Goal: Task Accomplishment & Management: Manage account settings

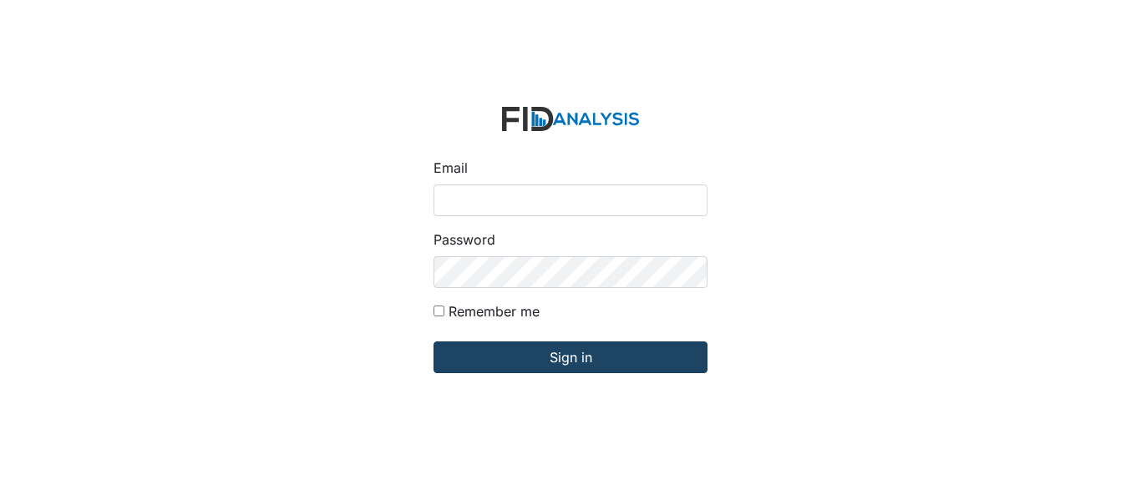
type input "[EMAIL_ADDRESS][DOMAIN_NAME]"
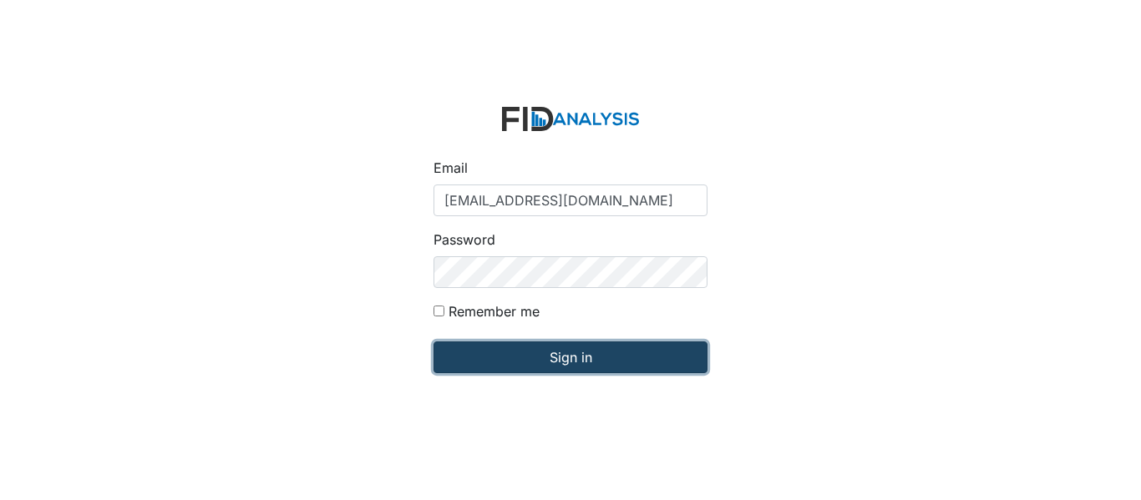
click at [500, 354] on input "Sign in" at bounding box center [571, 358] width 274 height 32
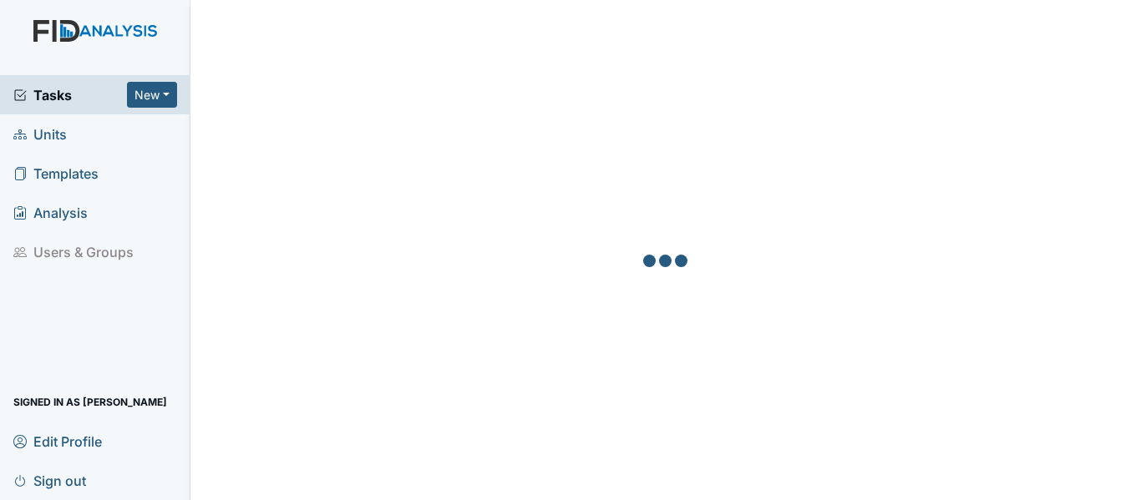
click at [45, 130] on span "Units" at bounding box center [39, 134] width 53 height 26
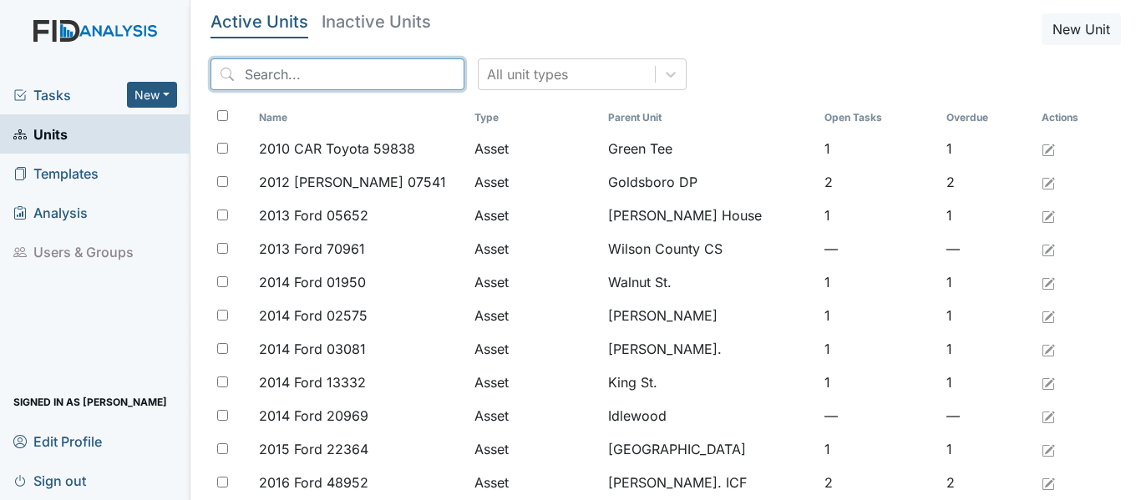
click at [251, 73] on input "search" at bounding box center [338, 74] width 254 height 32
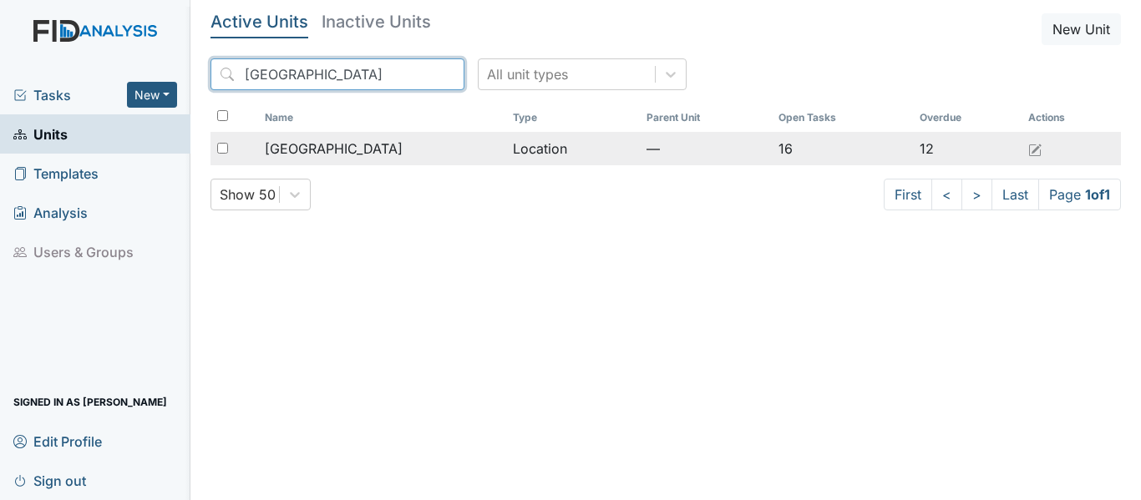
type input "Beaufort"
click at [454, 150] on div "[GEOGRAPHIC_DATA]" at bounding box center [382, 149] width 235 height 20
click at [454, 149] on div "[GEOGRAPHIC_DATA]" at bounding box center [382, 149] width 235 height 20
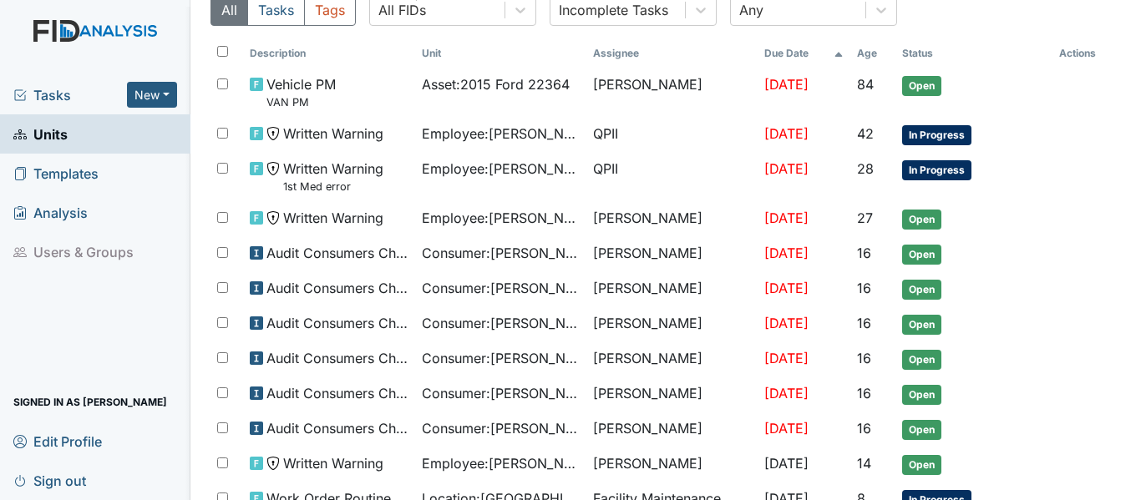
scroll to position [167, 0]
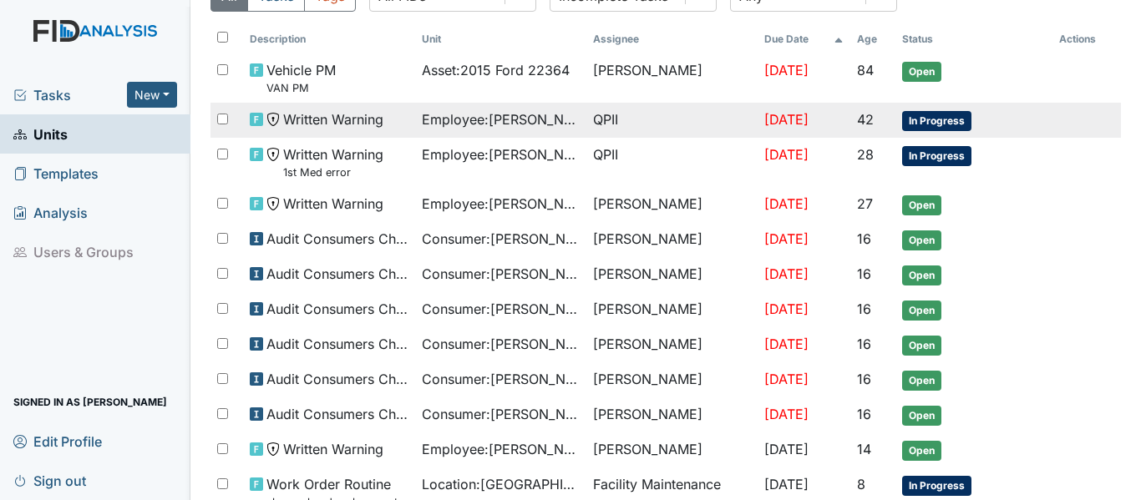
click at [945, 121] on span "In Progress" at bounding box center [936, 121] width 69 height 20
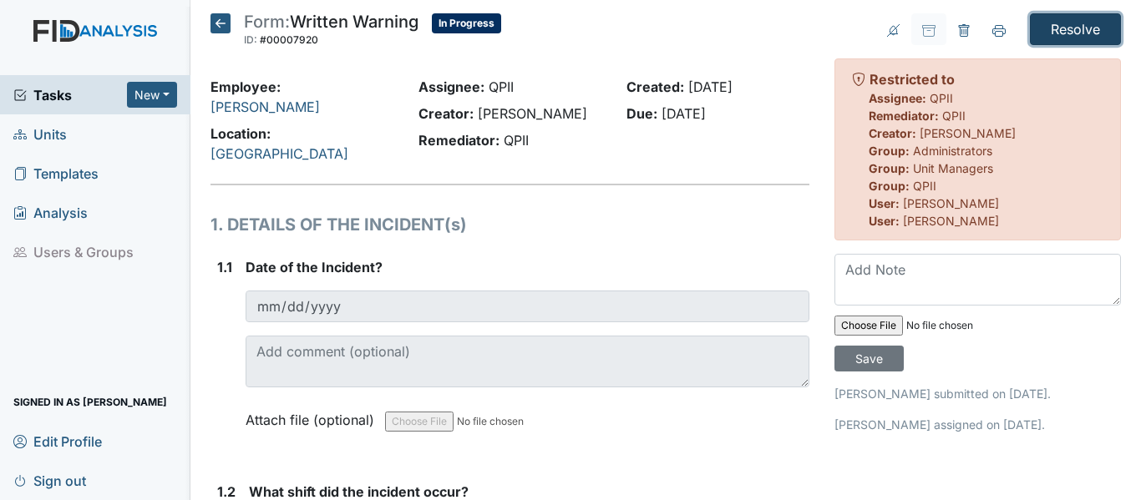
click at [1062, 23] on input "Resolve" at bounding box center [1075, 29] width 91 height 32
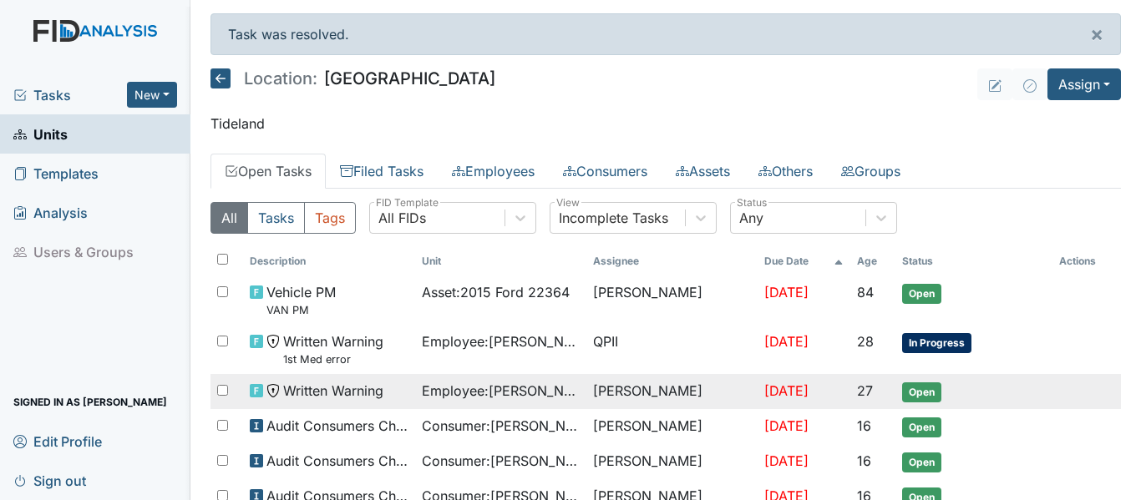
scroll to position [167, 0]
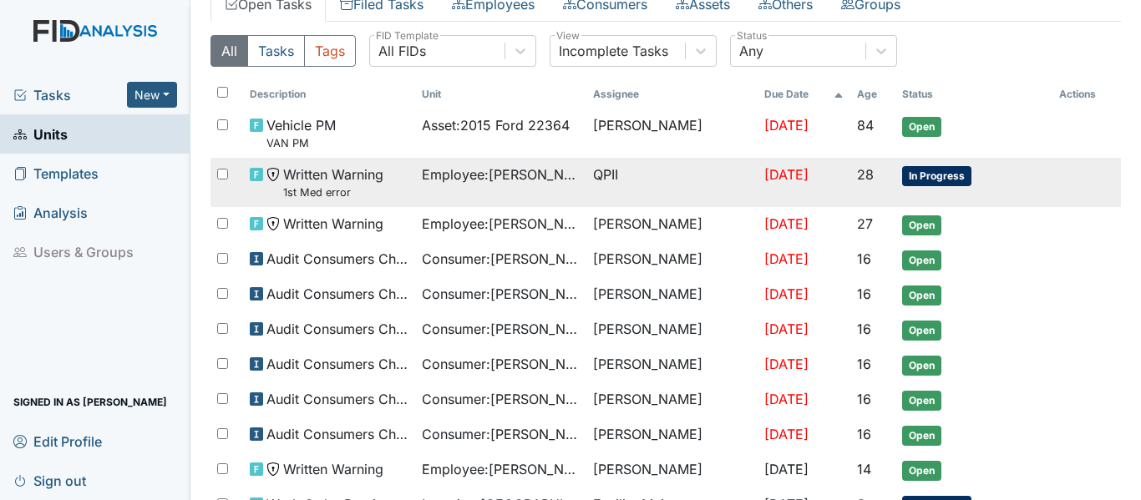
click at [564, 174] on td "Employee : [PERSON_NAME]" at bounding box center [500, 182] width 171 height 49
click at [565, 174] on tr "Written Warning 1st Med error Employee : [PERSON_NAME] QPII [DATE] 28 In Progre…" at bounding box center [666, 182] width 911 height 49
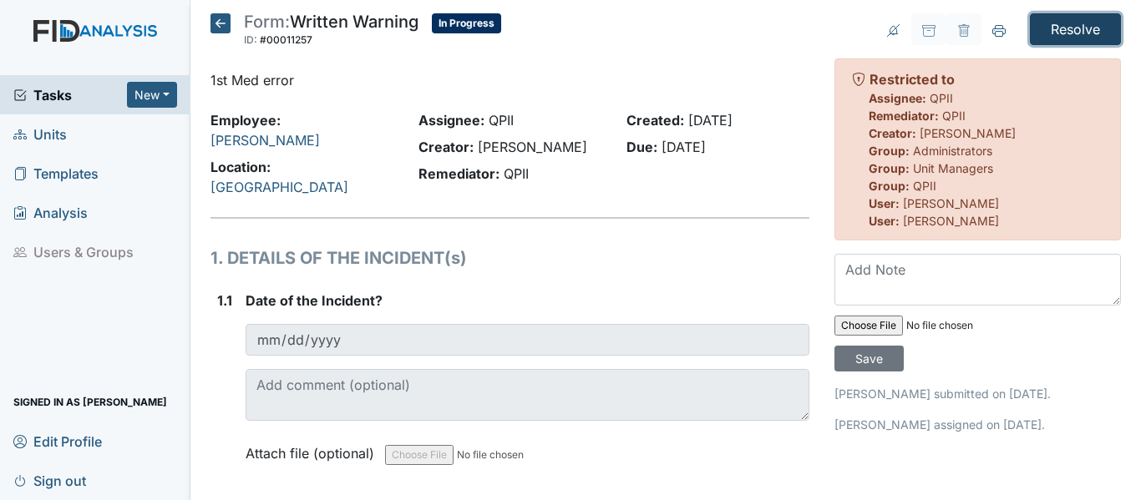
click at [1063, 16] on input "Resolve" at bounding box center [1075, 29] width 91 height 32
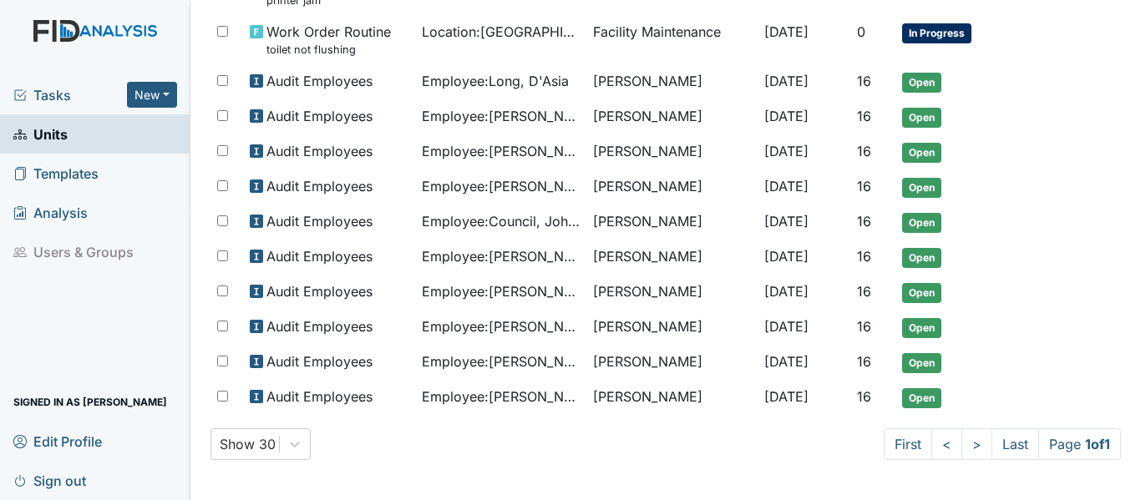
scroll to position [504, 0]
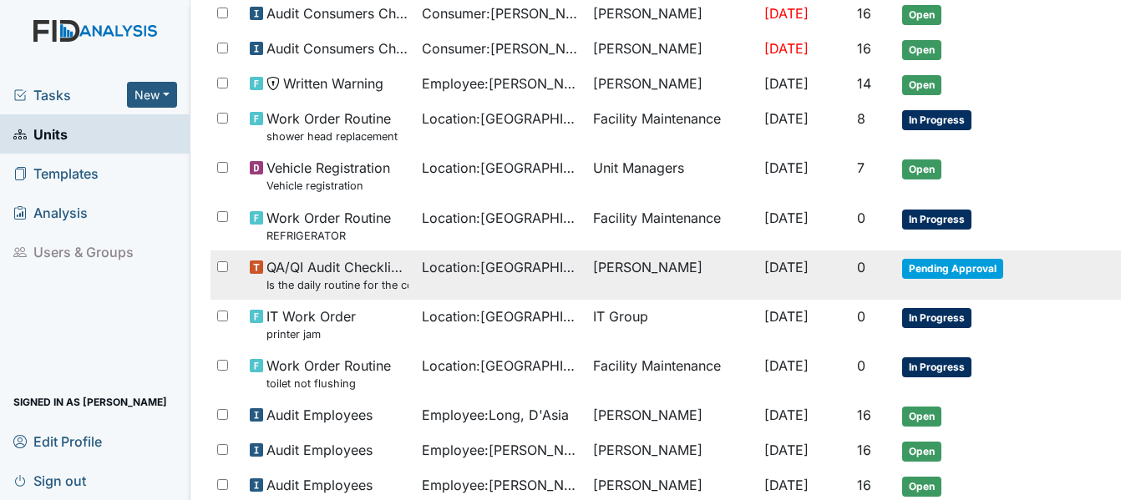
click at [931, 270] on span "Pending Approval" at bounding box center [952, 269] width 101 height 20
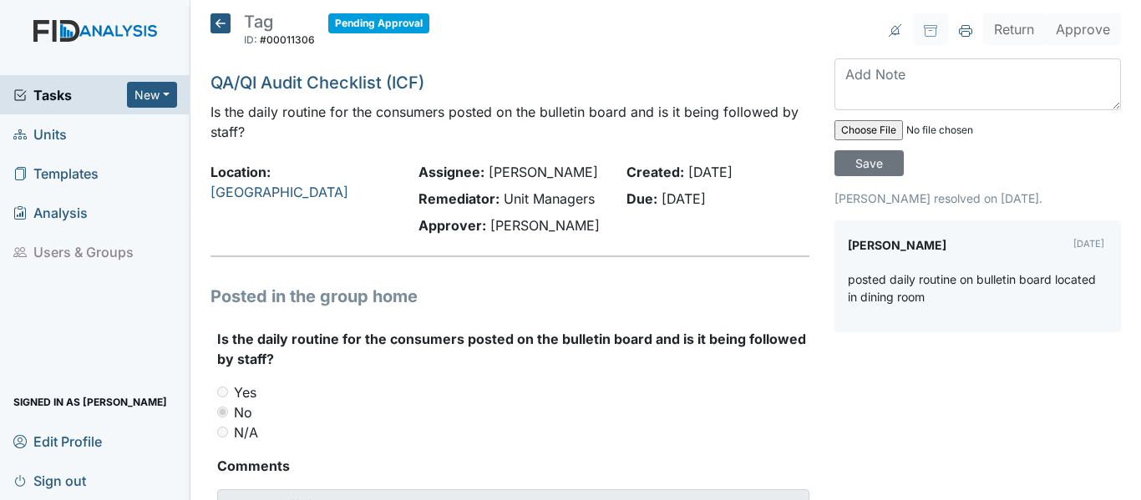
click at [211, 22] on icon at bounding box center [221, 23] width 20 height 20
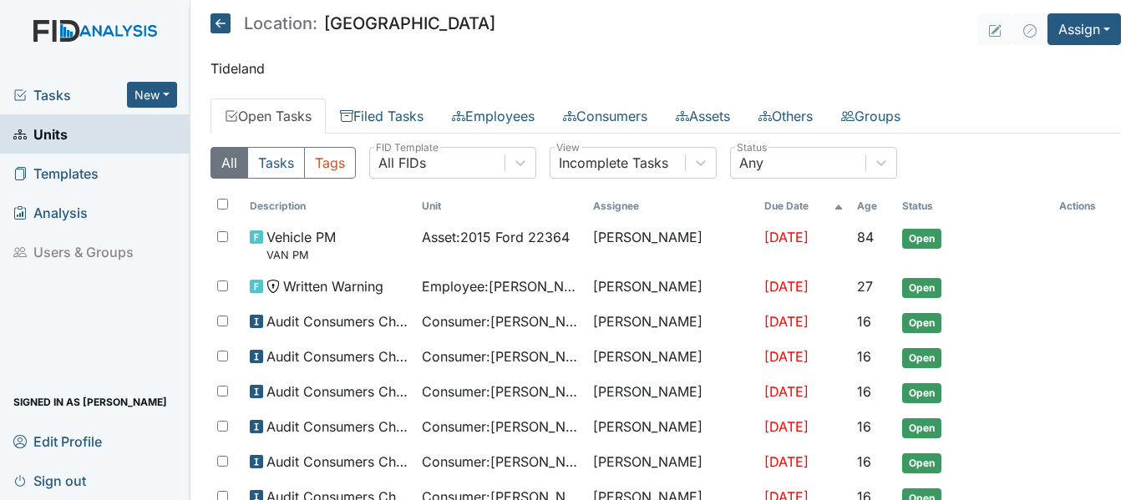
scroll to position [84, 0]
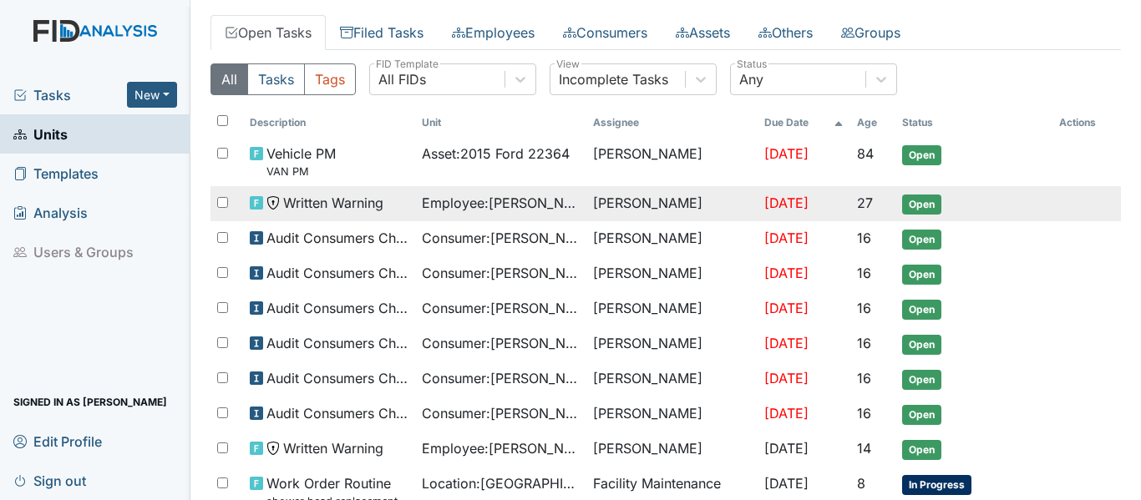
click at [918, 199] on span "Open" at bounding box center [921, 205] width 39 height 20
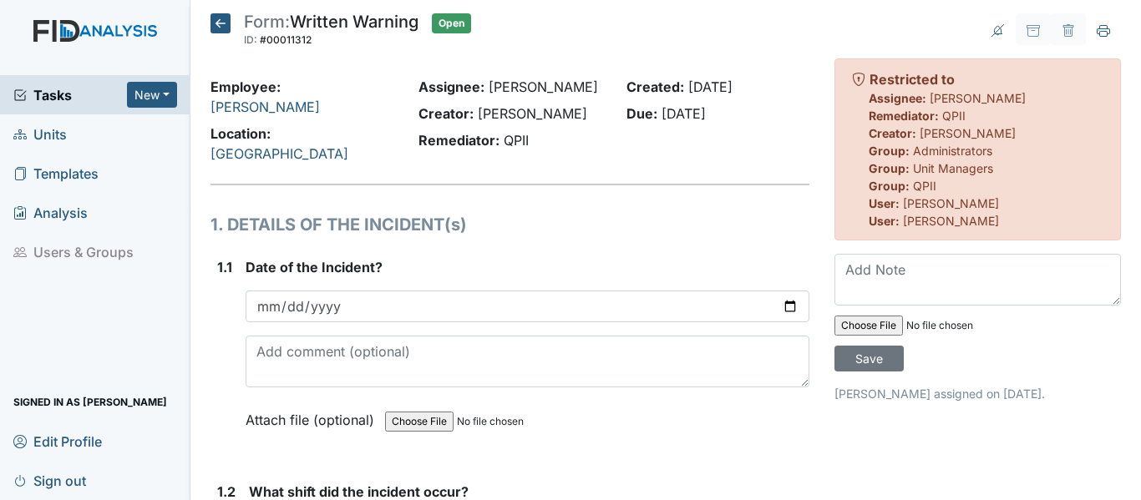
click at [224, 18] on icon at bounding box center [221, 23] width 20 height 20
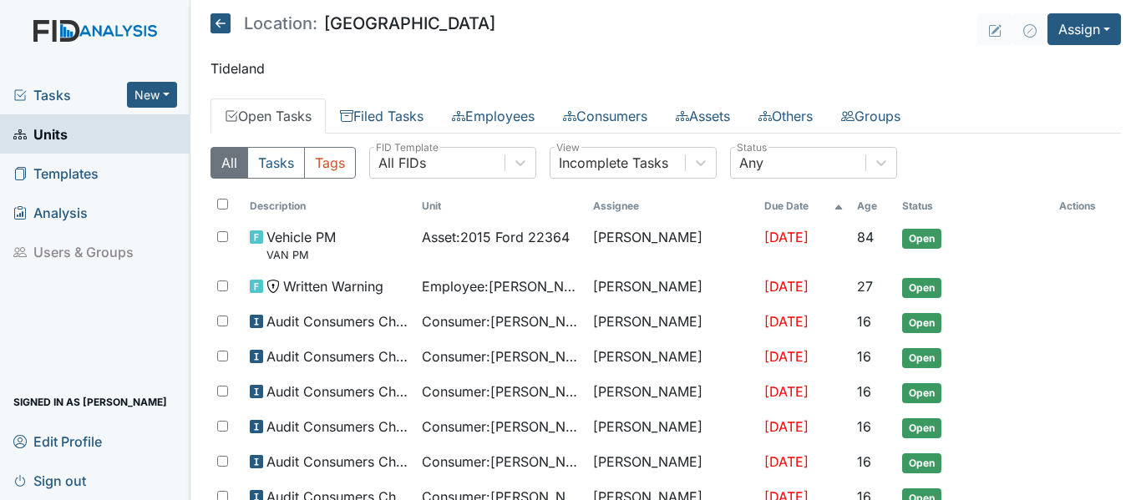
click at [223, 31] on icon at bounding box center [221, 23] width 20 height 20
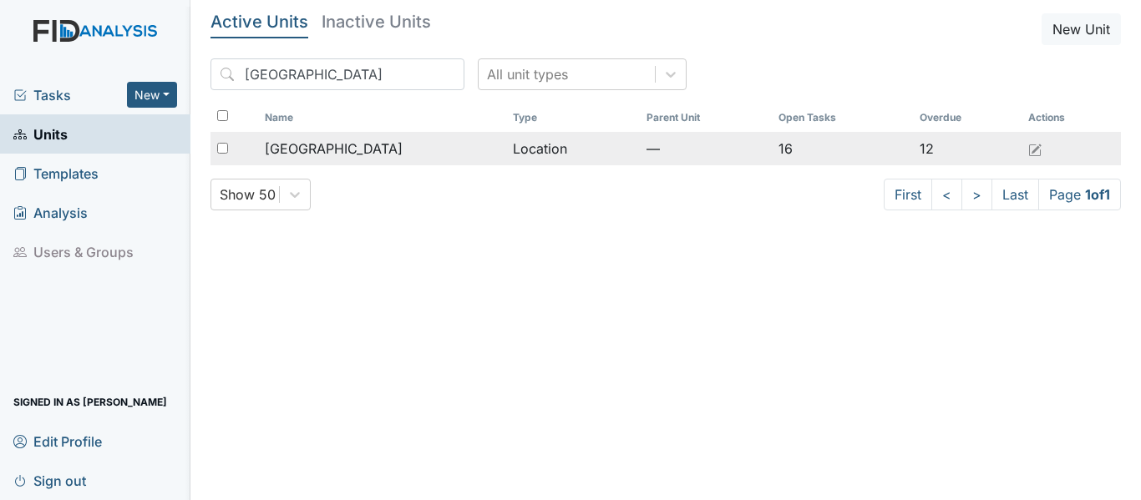
click at [863, 148] on td "16" at bounding box center [842, 148] width 140 height 33
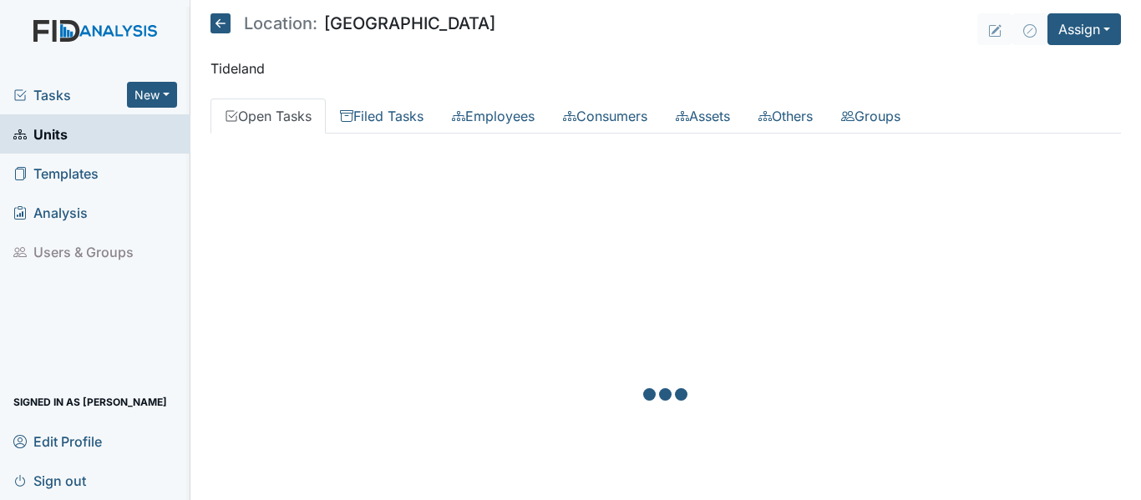
click at [863, 146] on div "Add Employee Name Description Open Tasks Overdue Actions [PERSON_NAME][GEOGRAPH…" at bounding box center [666, 397] width 911 height 527
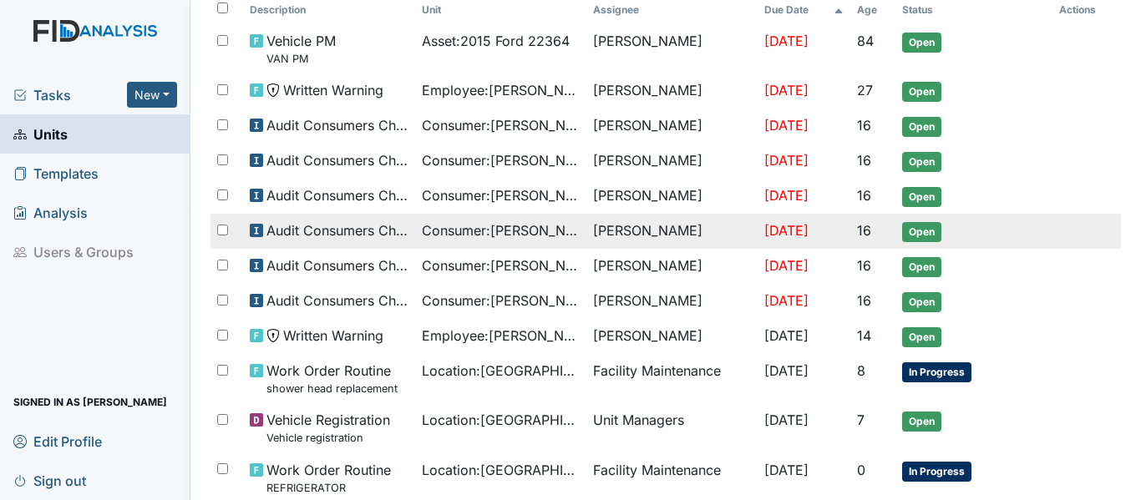
scroll to position [198, 0]
